Goal: Transaction & Acquisition: Book appointment/travel/reservation

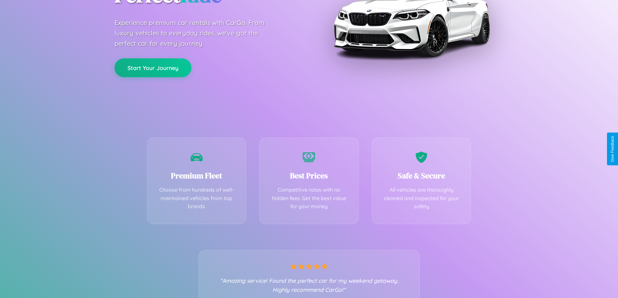
scroll to position [128, 0]
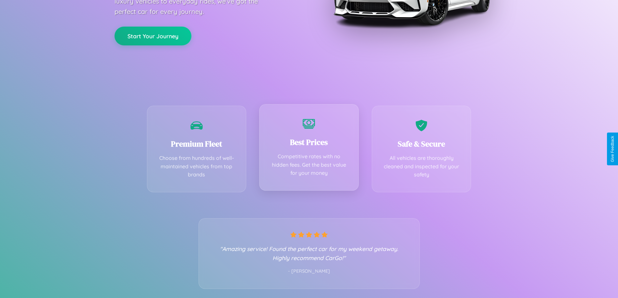
click at [309, 149] on div "Best Prices Competitive rates with no hidden fees. Get the best value for your …" at bounding box center [309, 147] width 100 height 87
click at [153, 36] on button "Start Your Journey" at bounding box center [152, 35] width 77 height 19
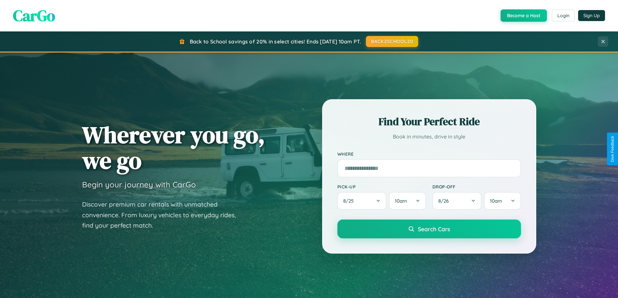
scroll to position [446, 0]
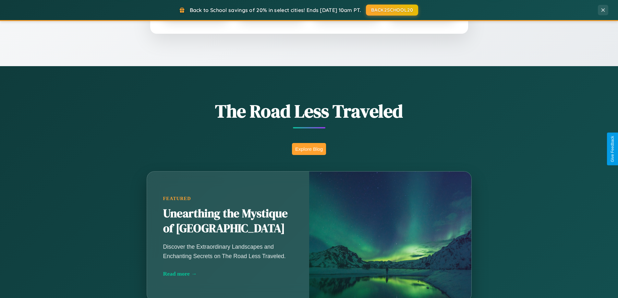
click at [309, 149] on button "Explore Blog" at bounding box center [309, 149] width 34 height 12
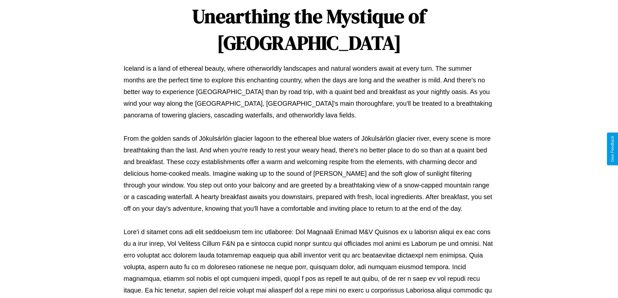
scroll to position [210, 0]
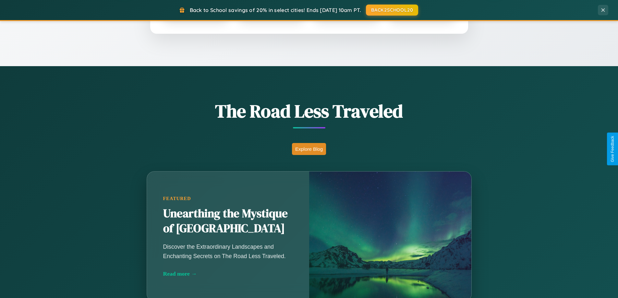
scroll to position [1042, 0]
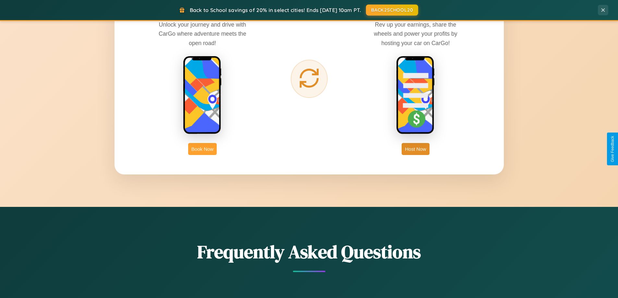
click at [202, 149] on button "Book Now" at bounding box center [202, 149] width 29 height 12
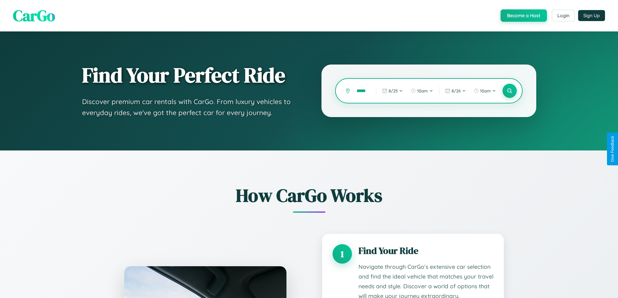
type input "******"
